Goal: Navigation & Orientation: Find specific page/section

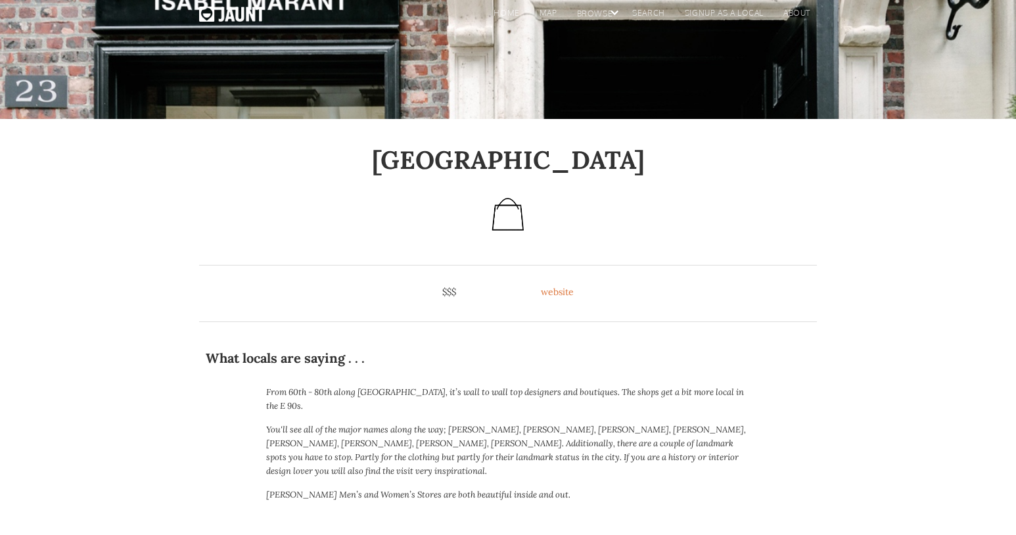
scroll to position [66, 0]
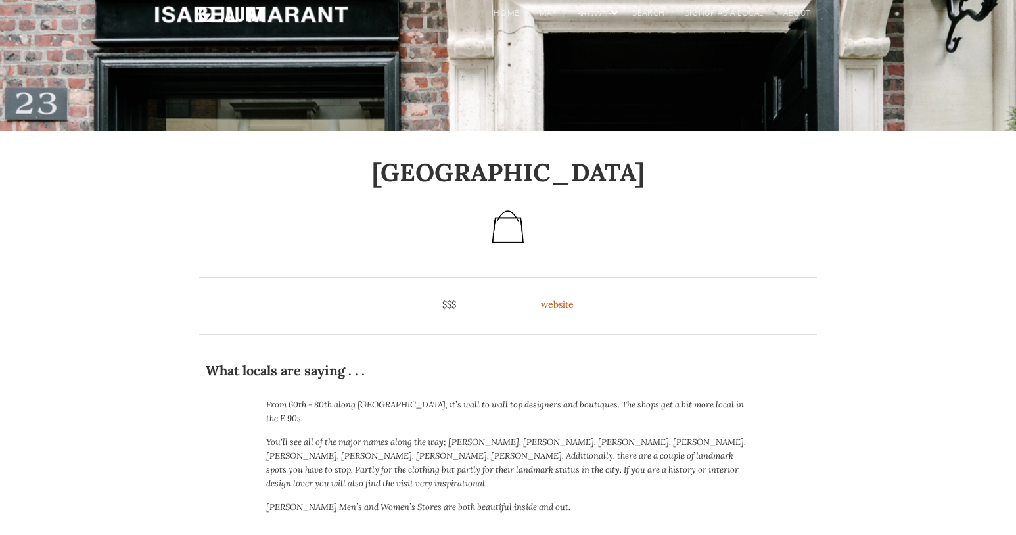
click at [552, 306] on link "website" at bounding box center [557, 304] width 33 height 13
click at [555, 306] on link "website" at bounding box center [557, 304] width 33 height 13
click at [561, 300] on link "website" at bounding box center [557, 304] width 33 height 13
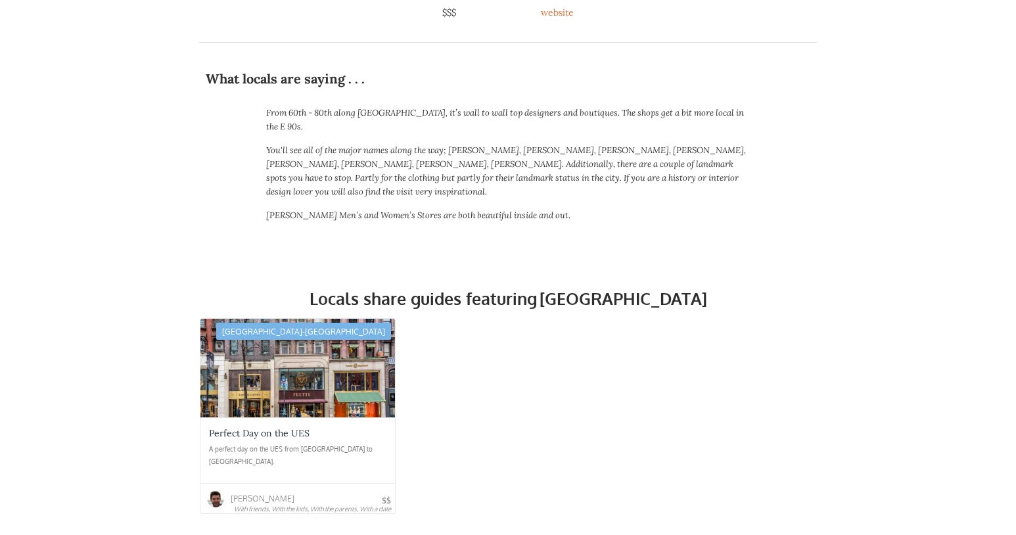
scroll to position [394, 0]
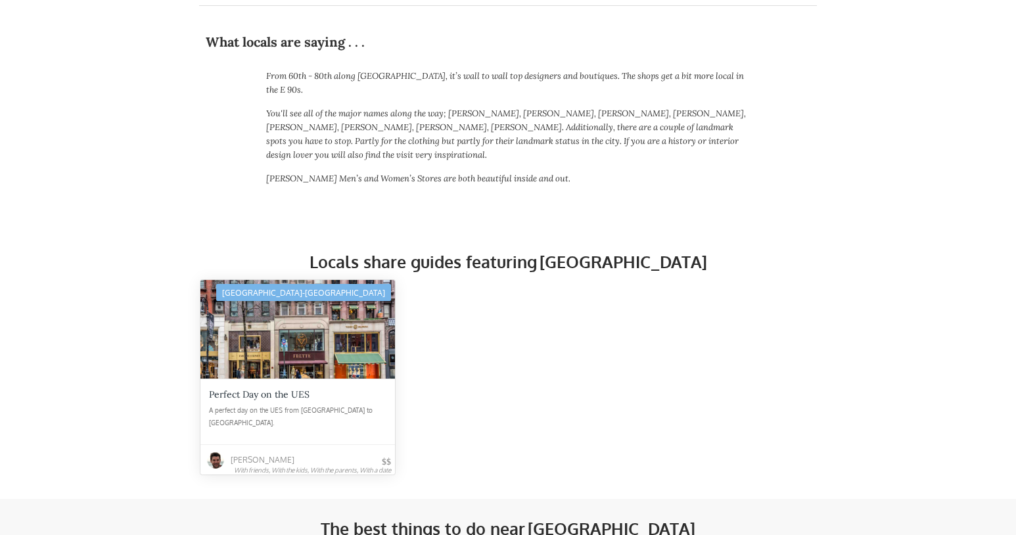
click at [316, 284] on div "[GEOGRAPHIC_DATA]-[GEOGRAPHIC_DATA]" at bounding box center [303, 292] width 175 height 17
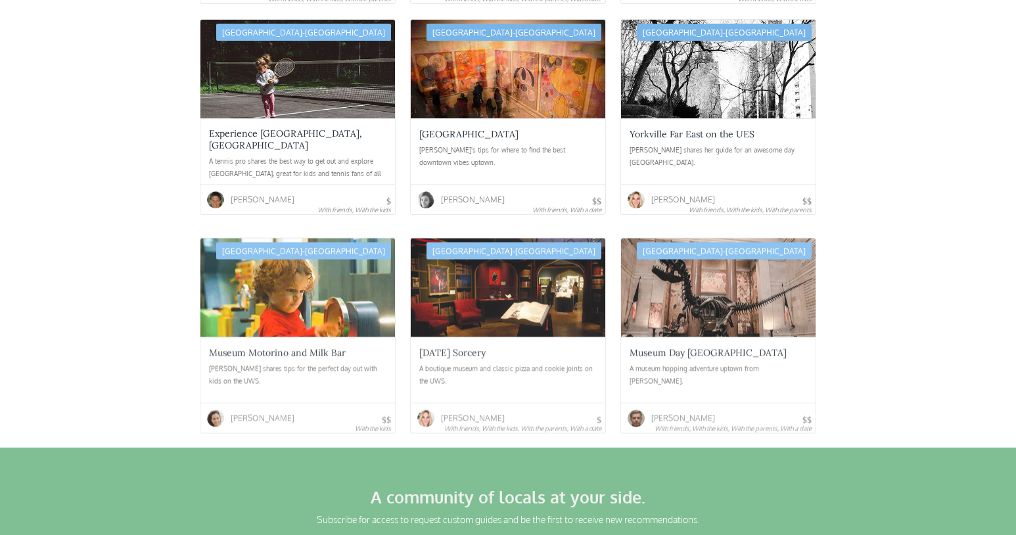
scroll to position [4458, 0]
